Goal: Task Accomplishment & Management: Manage account settings

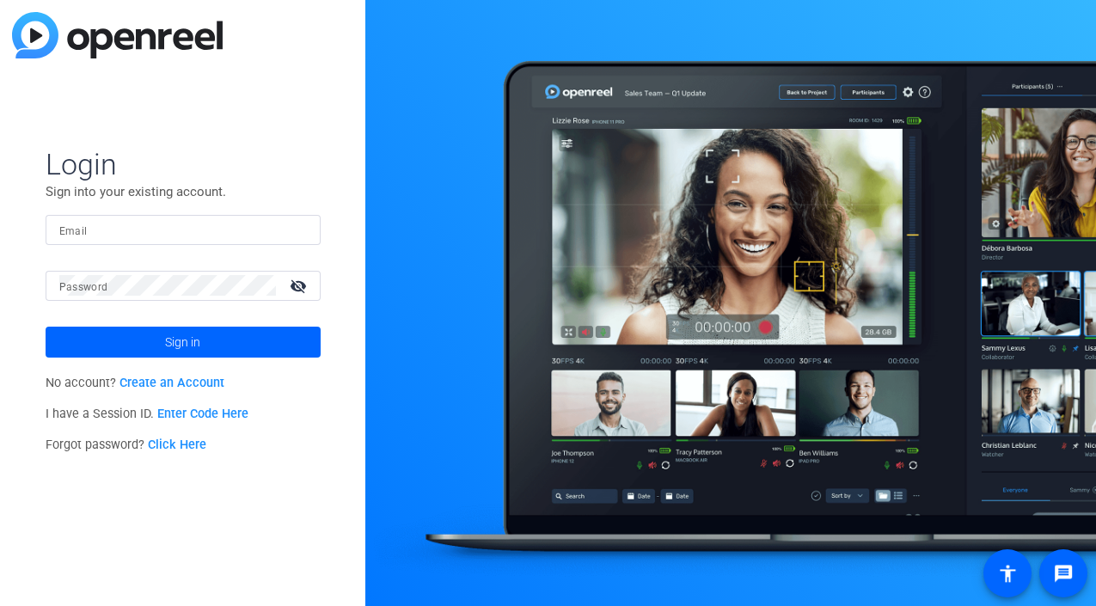
click at [94, 232] on input "Email" at bounding box center [183, 229] width 248 height 21
type input "[PERSON_NAME][EMAIL_ADDRESS][PERSON_NAME][DOMAIN_NAME]"
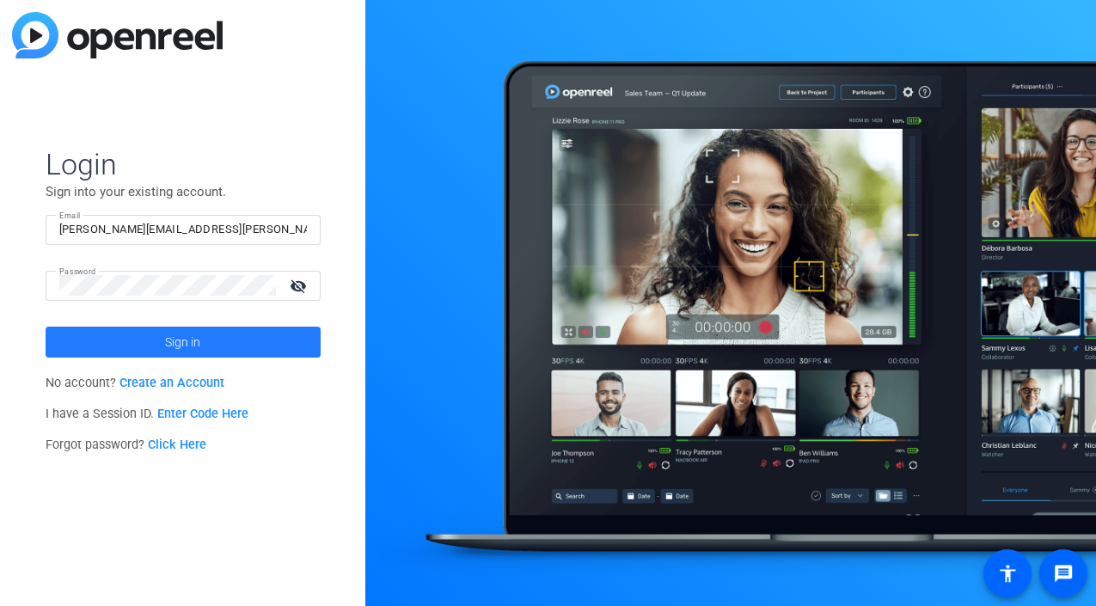
click at [204, 340] on span at bounding box center [183, 341] width 275 height 41
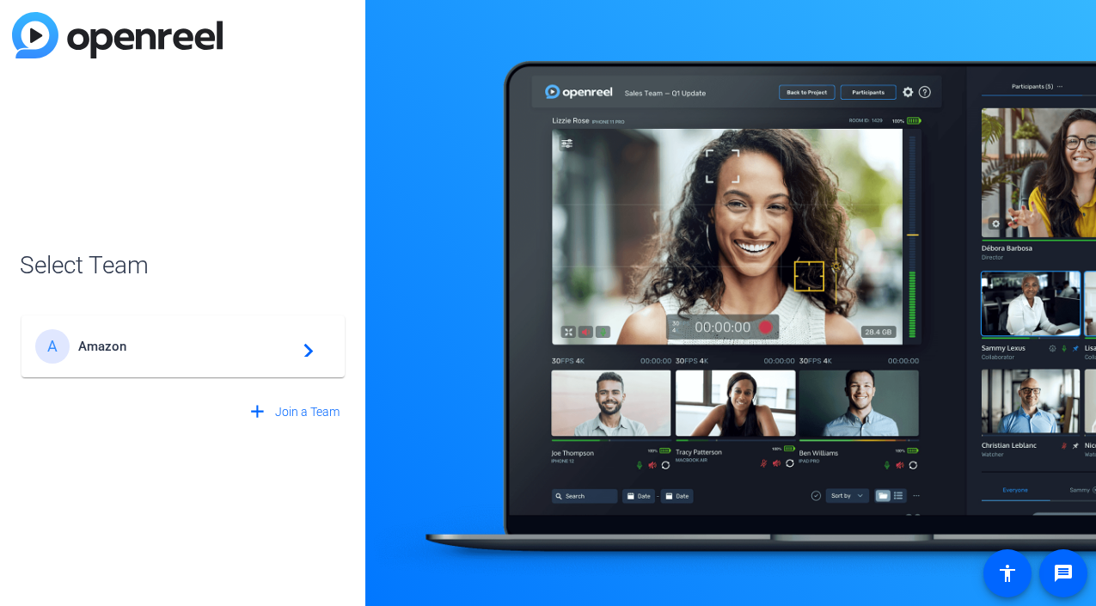
click at [258, 354] on div "A Amazon navigate_next" at bounding box center [183, 346] width 296 height 34
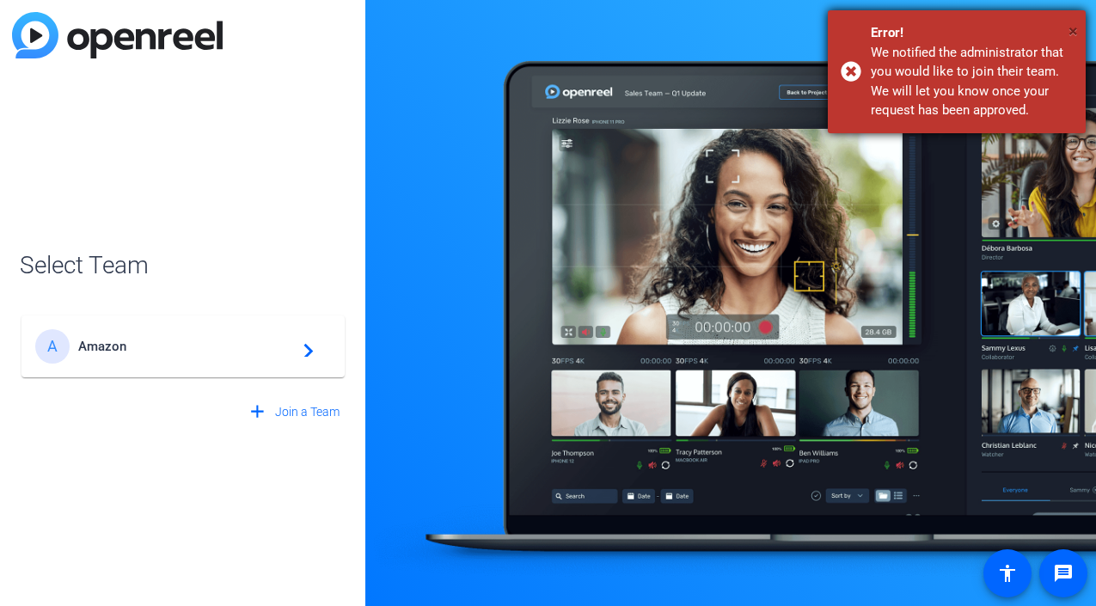
click at [1077, 28] on span "×" at bounding box center [1072, 31] width 9 height 21
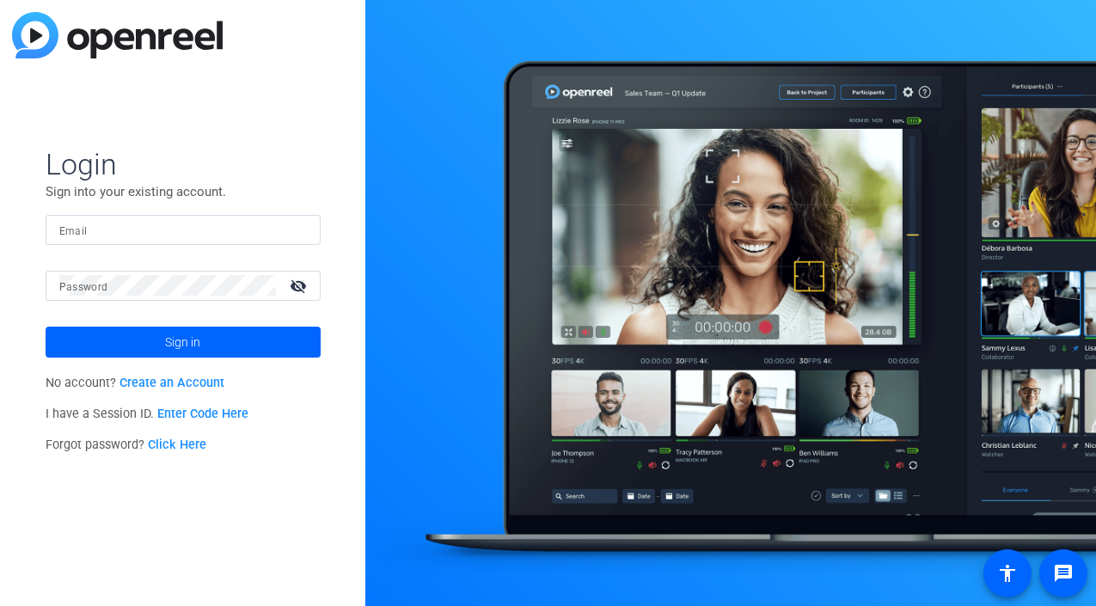
click at [101, 222] on input "Email" at bounding box center [183, 229] width 248 height 21
type input "[EMAIL_ADDRESS][DOMAIN_NAME]"
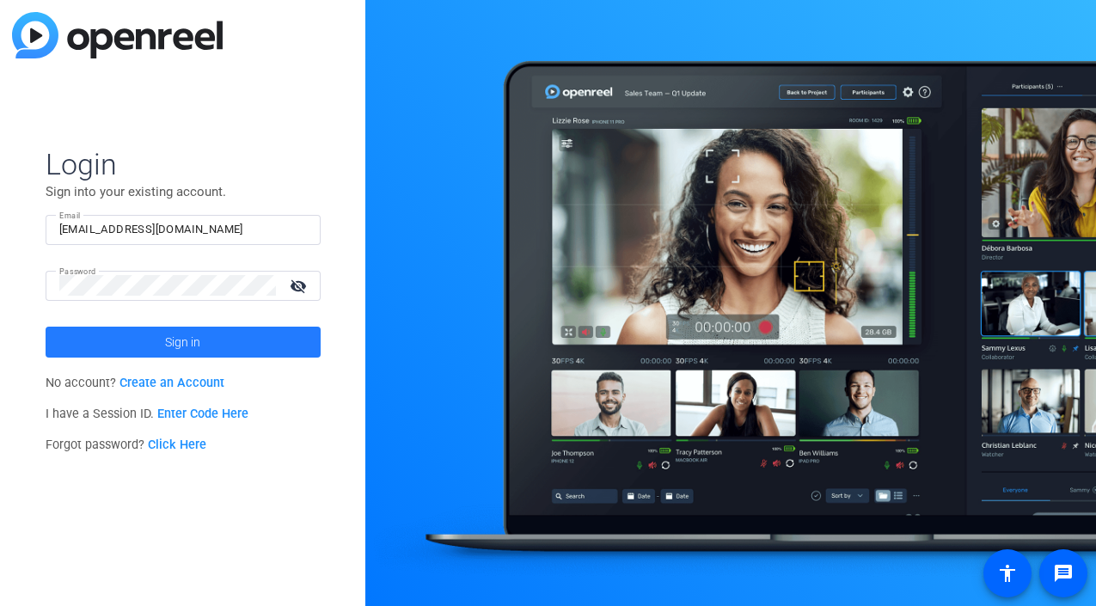
click at [167, 339] on span "Sign in" at bounding box center [182, 342] width 35 height 43
